Goal: Communication & Community: Share content

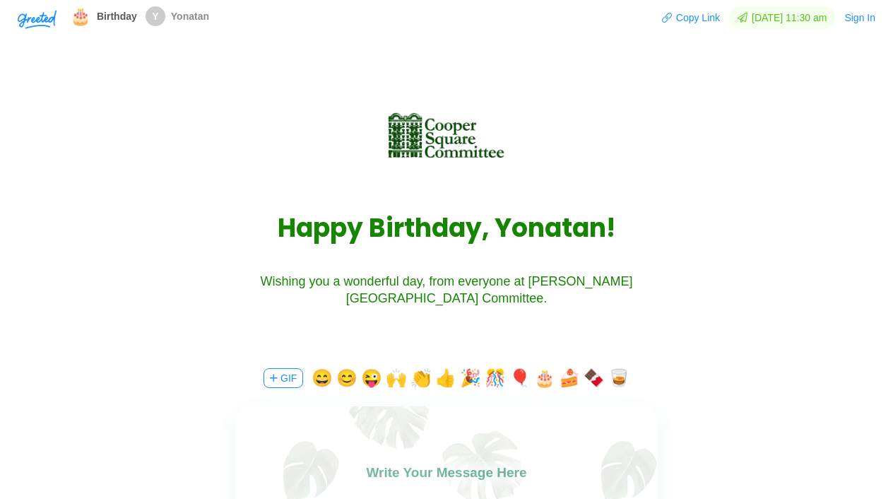
click at [609, 119] on div "H a p p y B i r t h d a y , Y o n a t a n ! Wishing you a wonderful day, from e…" at bounding box center [446, 204] width 595 height 203
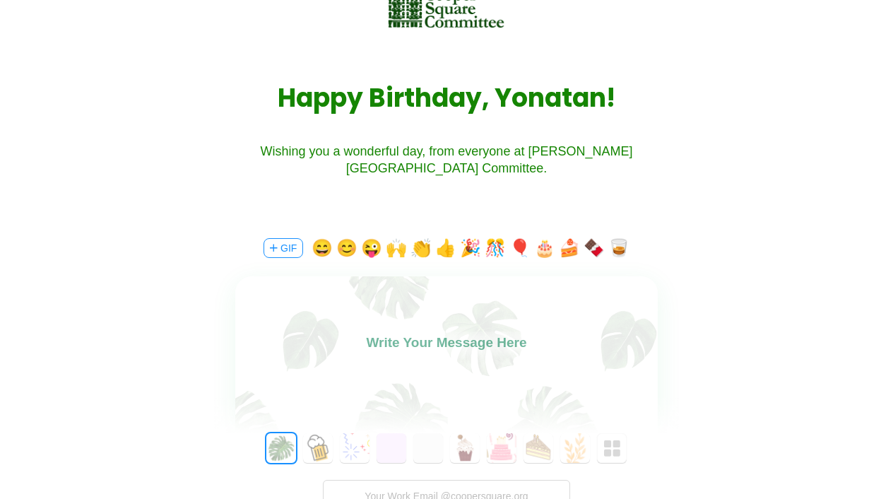
scroll to position [136, 0]
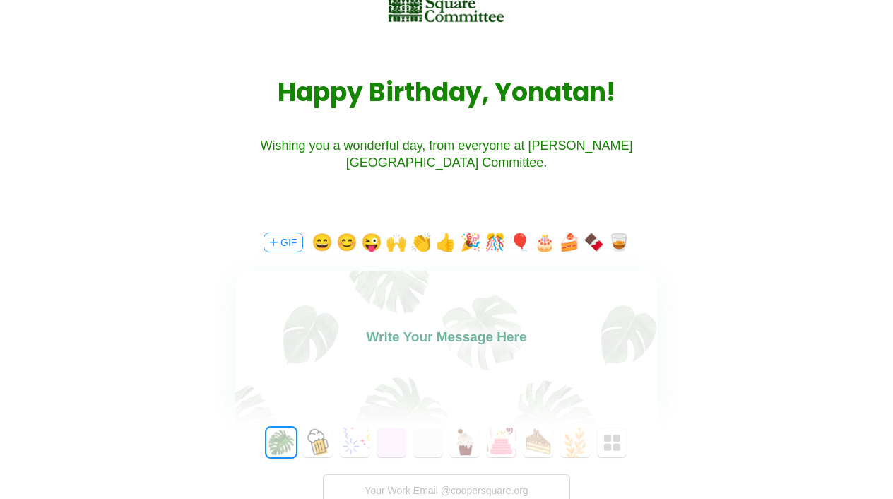
click at [403, 363] on label at bounding box center [446, 356] width 422 height 171
click at [403, 358] on textarea at bounding box center [446, 342] width 422 height 32
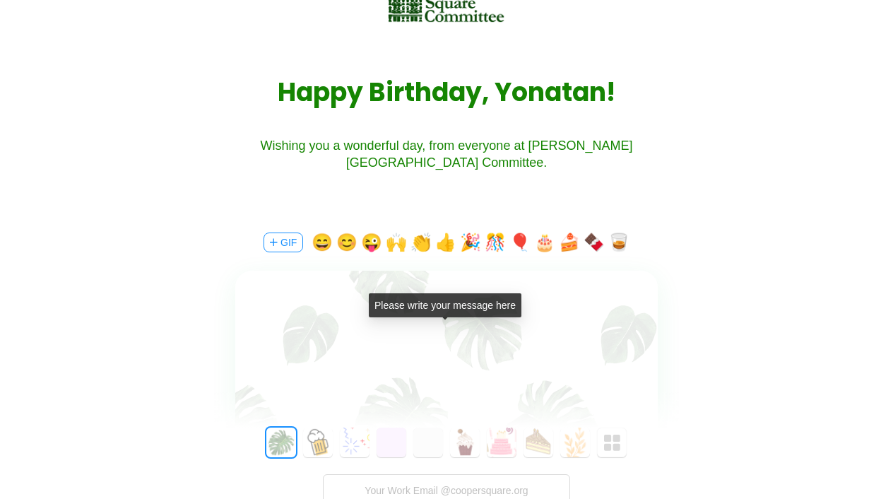
click at [418, 329] on textarea at bounding box center [446, 342] width 422 height 32
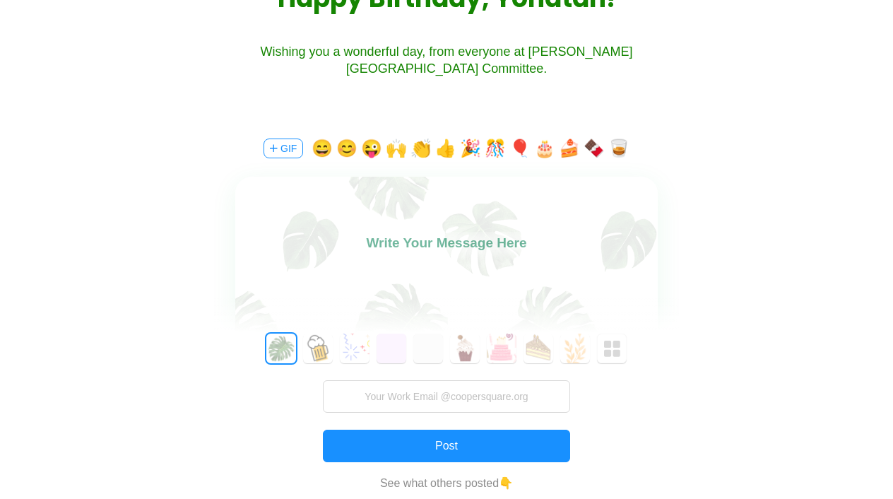
scroll to position [203, 0]
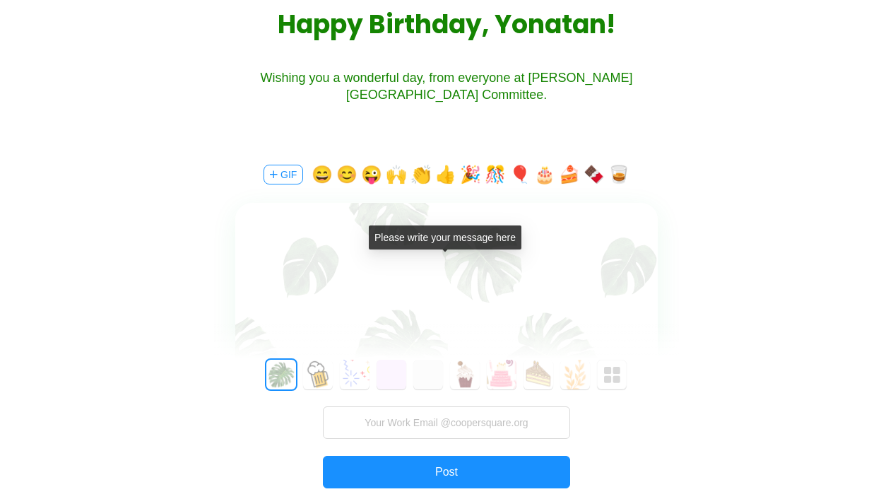
click at [401, 261] on textarea at bounding box center [446, 274] width 422 height 32
click at [397, 270] on textarea at bounding box center [446, 274] width 422 height 32
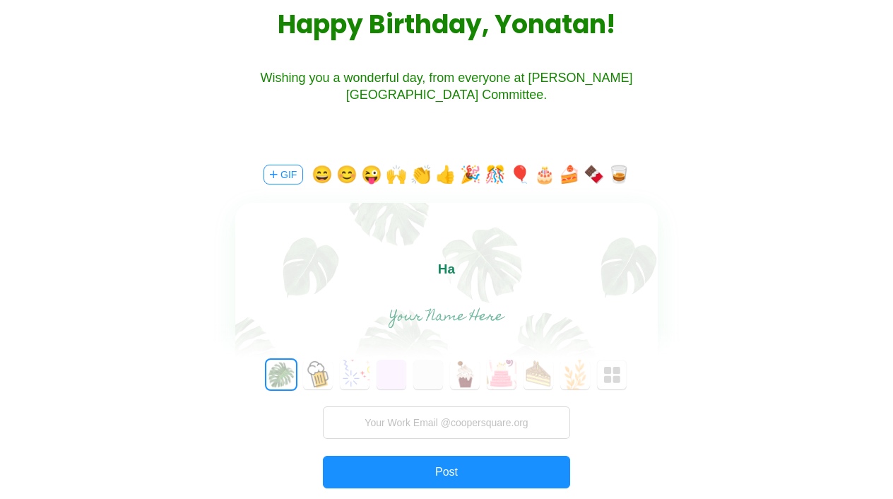
type textarea "H"
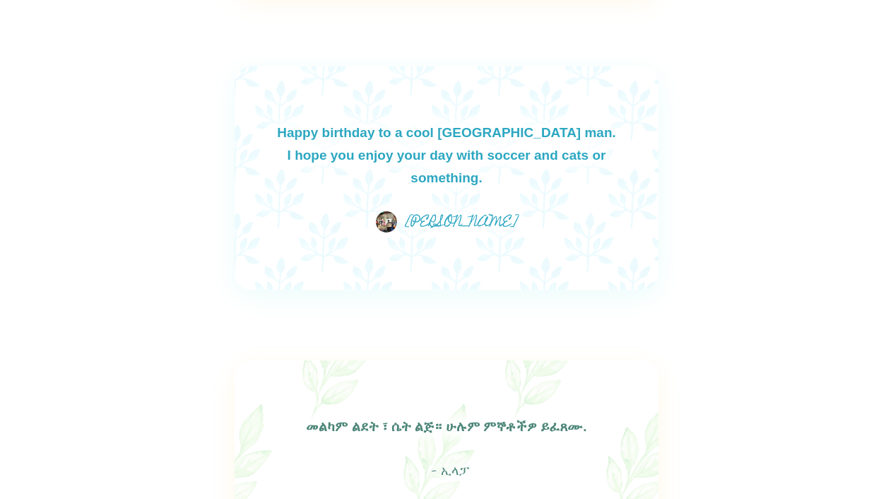
scroll to position [1441, 0]
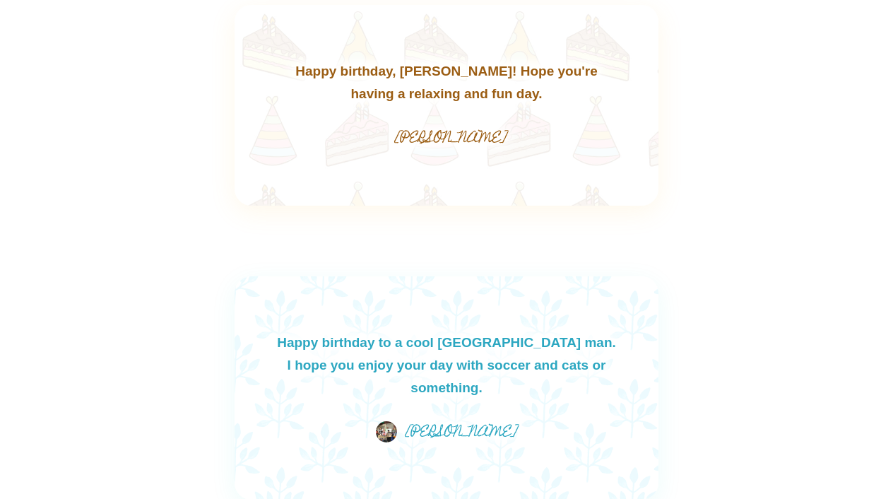
drag, startPoint x: 737, startPoint y: 302, endPoint x: 934, endPoint y: -78, distance: 427.7
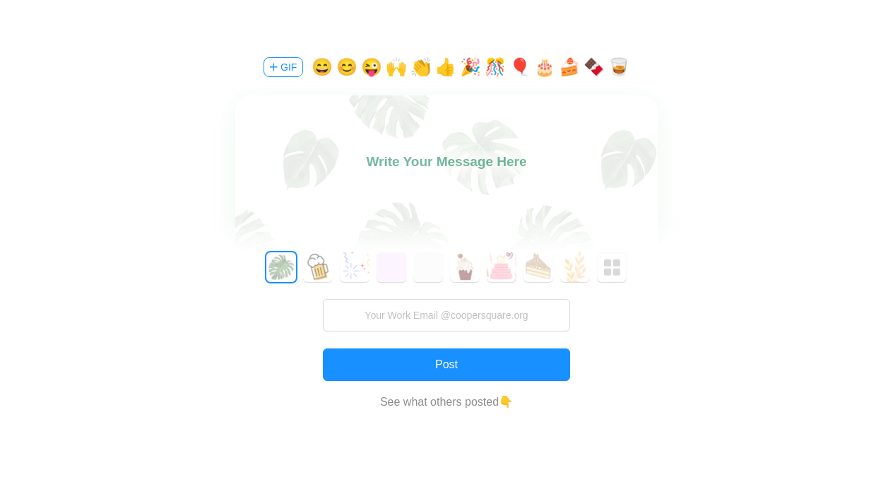
scroll to position [305, 0]
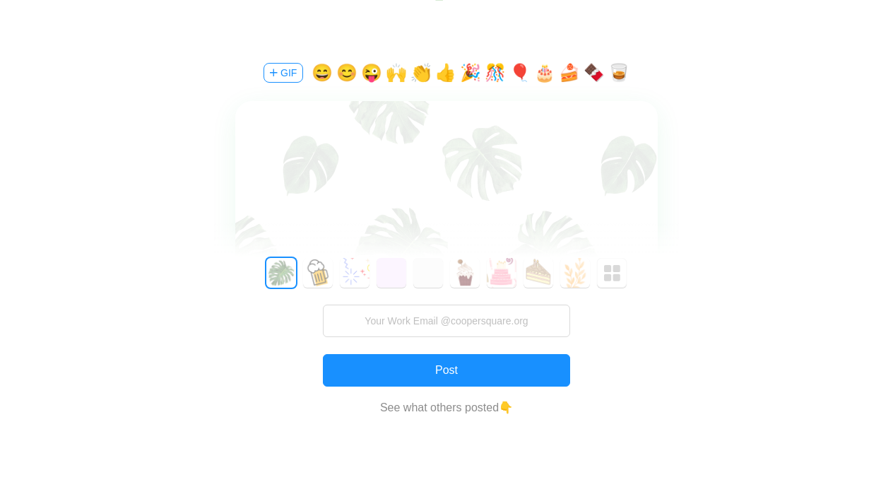
click at [536, 182] on textarea at bounding box center [446, 172] width 422 height 32
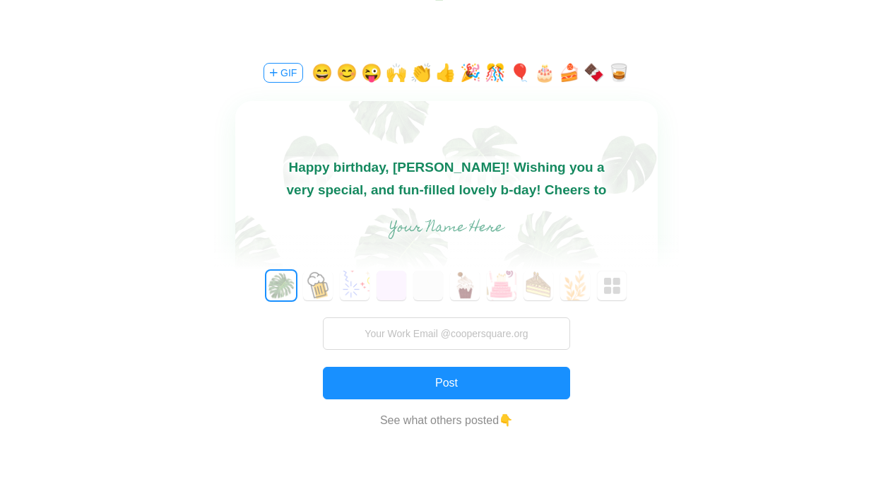
click at [547, 76] on button "🎂" at bounding box center [544, 72] width 21 height 23
click at [622, 69] on button "🥃" at bounding box center [618, 72] width 21 height 23
type textarea "Happy birthday, [PERSON_NAME]! Wishing you a very special, and fun-filled lovel…"
click at [478, 225] on input "text" at bounding box center [446, 228] width 317 height 28
type input "[PERSON_NAME]"
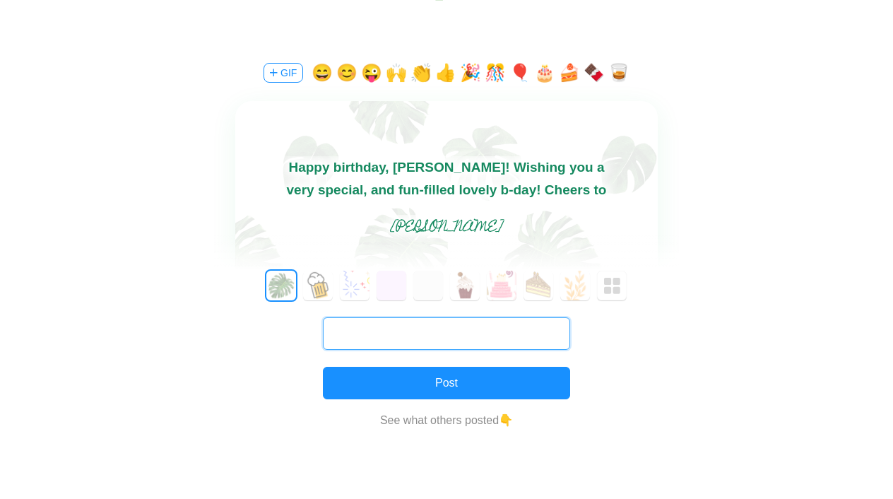
click at [406, 337] on input "text" at bounding box center [446, 333] width 247 height 32
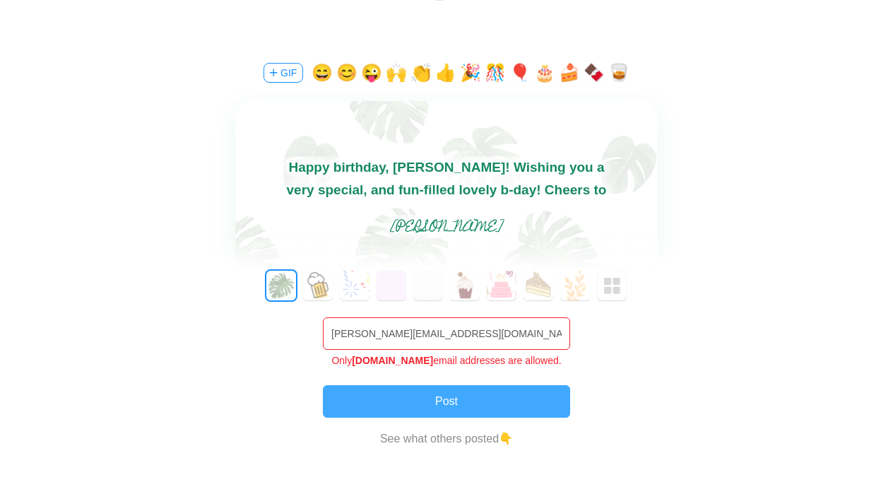
click at [411, 388] on button "Post" at bounding box center [446, 401] width 247 height 32
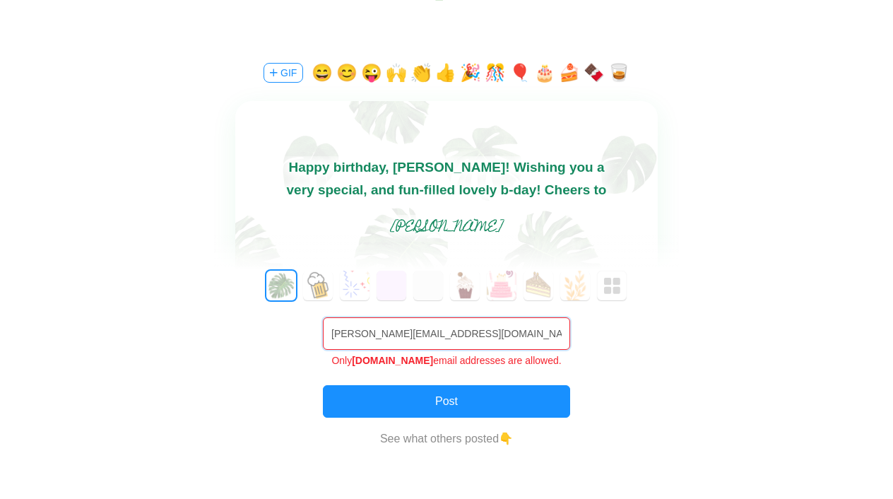
click at [493, 332] on input "alexl@coopersquare.org" at bounding box center [446, 333] width 247 height 32
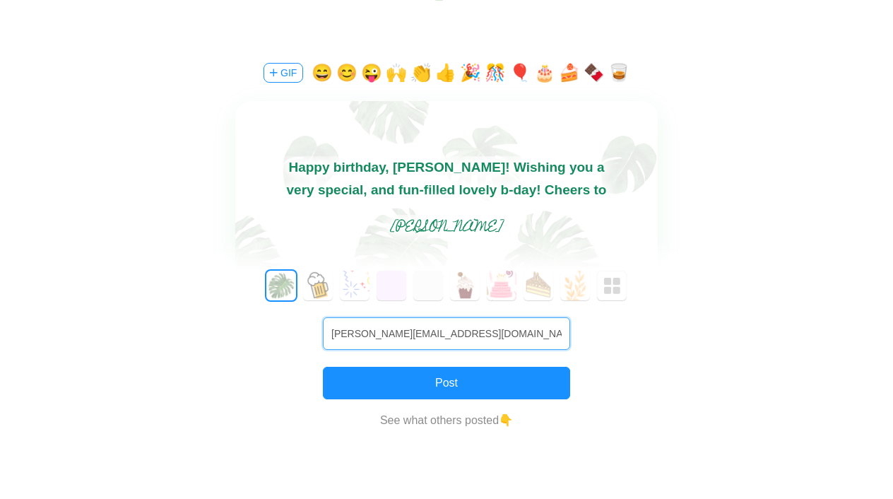
click at [535, 335] on input "alexl@coopersquare.org" at bounding box center [446, 333] width 247 height 32
type input "alexl@coopersquare.org"
click at [445, 399] on div "0 1 2 3 4 5 6 7 8 9 10 11 12 13 14 15 16 17 18 19 20 21 22 23 24 25 26 27 28 29…" at bounding box center [446, 368] width 465 height 195
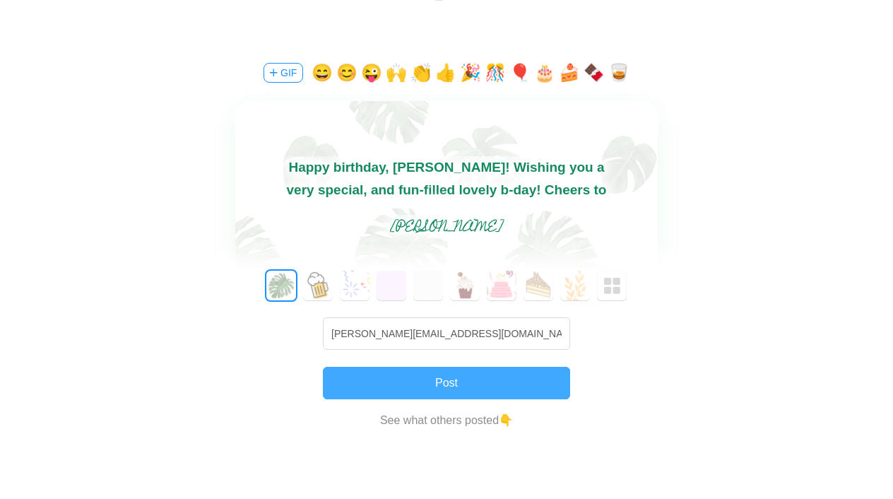
click at [448, 396] on button "Post" at bounding box center [446, 383] width 247 height 32
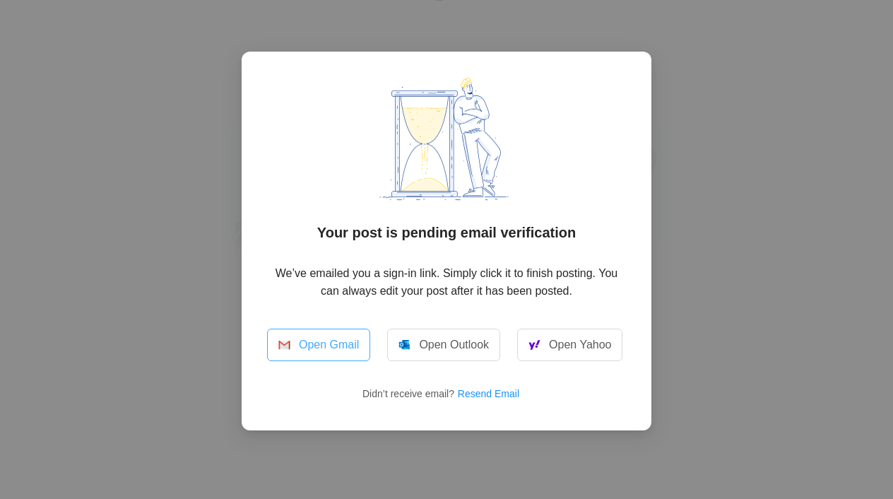
click at [330, 342] on link "Open Gmail" at bounding box center [318, 344] width 103 height 32
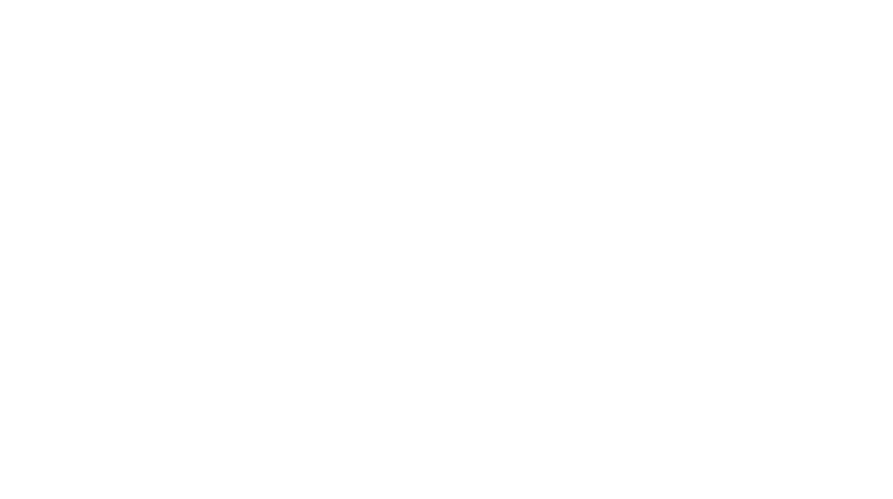
scroll to position [0, 0]
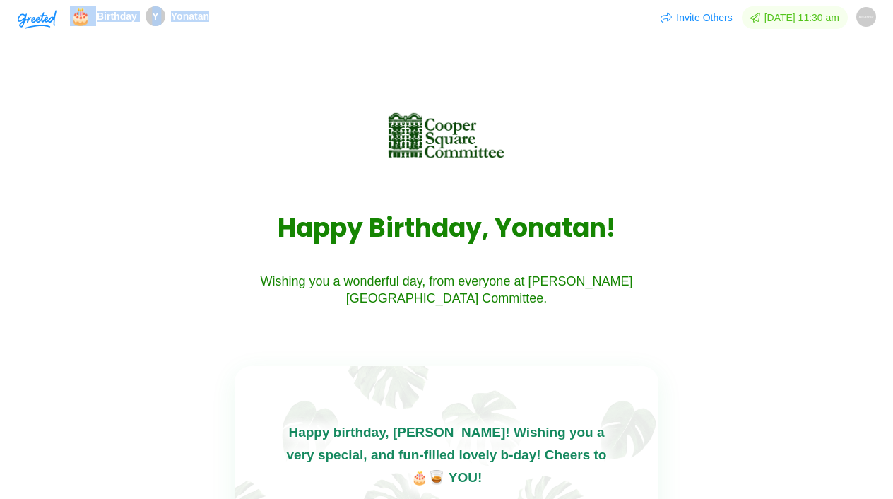
drag, startPoint x: 202, startPoint y: 222, endPoint x: 359, endPoint y: -78, distance: 338.7
click at [359, 0] on html "Shadow: (click to exit) 🎂 Birthday Y Yonatan Invite Others [DATE] 11:30 am AUND…" at bounding box center [446, 249] width 893 height 499
click at [290, 108] on div "H a p p y B i r t h d a y , Y o n a t a n ! Wishing you a wonderful day, from e…" at bounding box center [446, 204] width 595 height 203
click at [860, 31] on header "🎂 Birthday Y [PERSON_NAME] Invite Others [DATE] 11:30 am AUNDEFINED" at bounding box center [446, 17] width 893 height 35
click at [863, 25] on span "AUNDEFINED" at bounding box center [866, 17] width 20 height 20
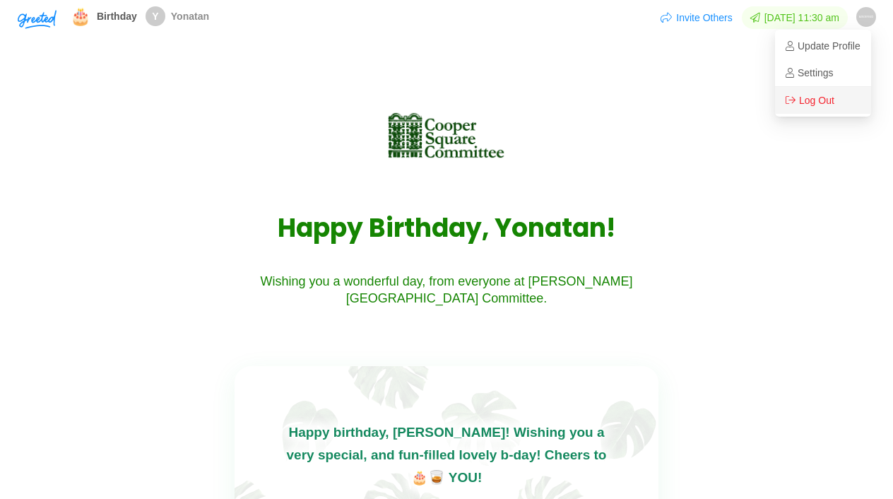
click at [807, 110] on li "Log Out" at bounding box center [823, 100] width 96 height 27
